Goal: Information Seeking & Learning: Learn about a topic

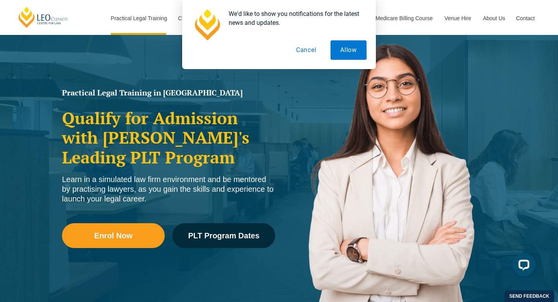
click at [315, 51] on button "Cancel" at bounding box center [306, 49] width 40 height 19
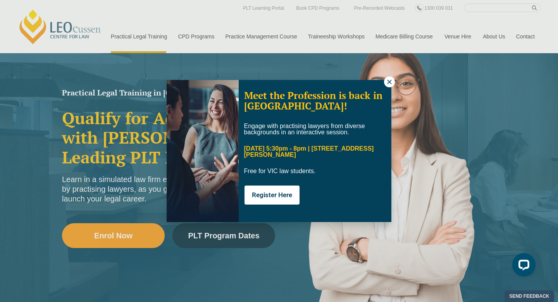
click at [390, 80] on icon at bounding box center [389, 81] width 4 height 4
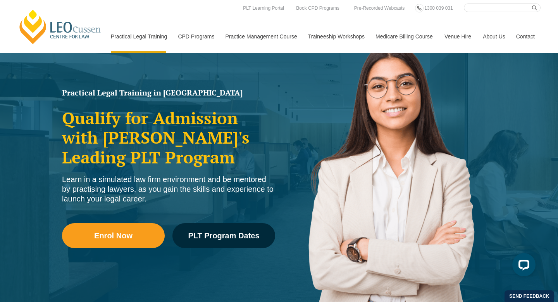
click at [283, 173] on img at bounding box center [389, 178] width 221 height 314
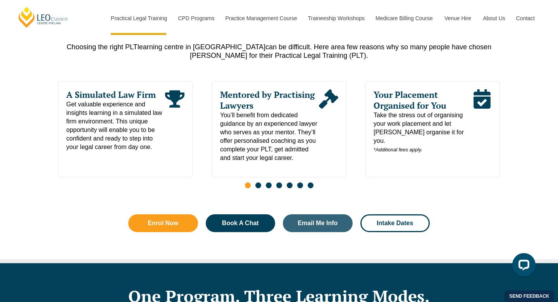
scroll to position [398, 0]
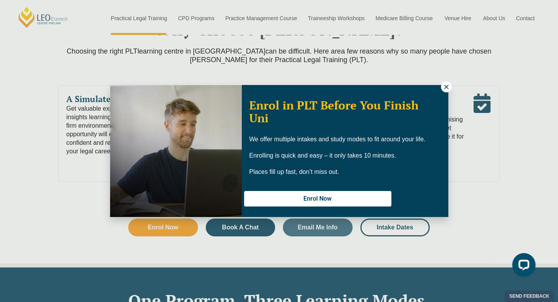
click at [447, 88] on icon at bounding box center [446, 86] width 4 height 4
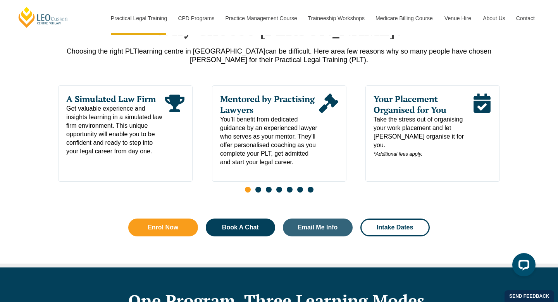
click at [439, 140] on span "Take the stress out of organising your work placement and let Leo Cussen organi…" at bounding box center [423, 136] width 99 height 43
click at [384, 228] on span "Intake Dates" at bounding box center [395, 227] width 36 height 6
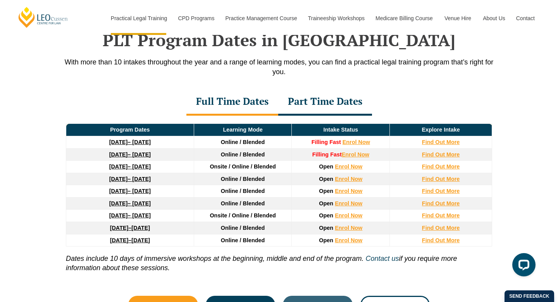
scroll to position [1022, 0]
